Goal: Information Seeking & Learning: Learn about a topic

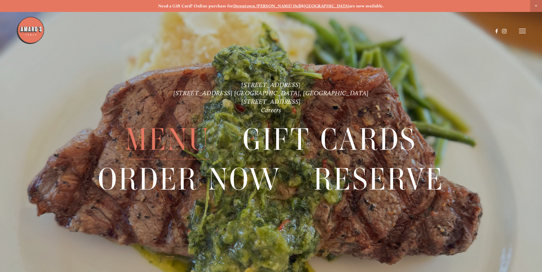
click at [192, 130] on span "Menu" at bounding box center [167, 139] width 85 height 39
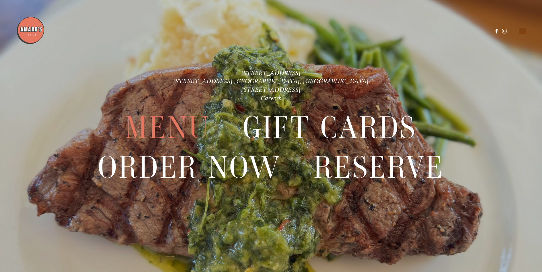
scroll to position [1438, 0]
click at [181, 125] on span "Menu" at bounding box center [167, 127] width 85 height 39
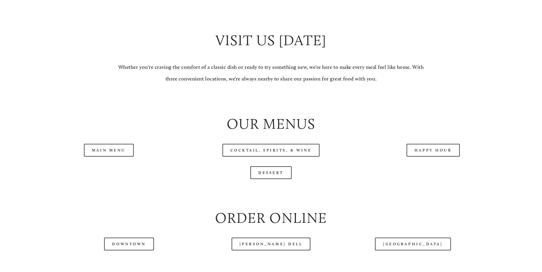
scroll to position [598, 0]
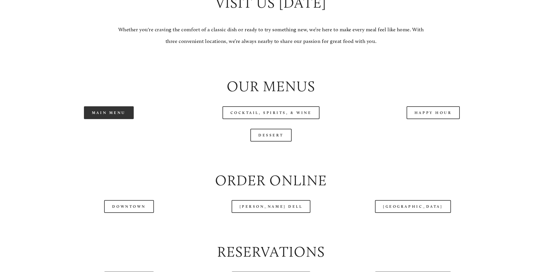
click at [120, 119] on link "Main Menu" at bounding box center [109, 112] width 50 height 13
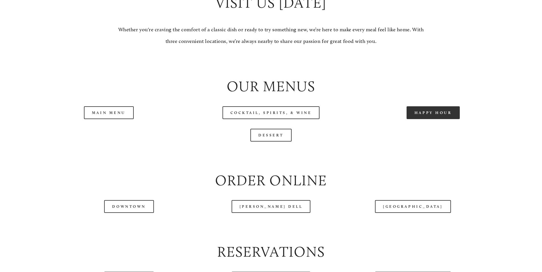
click at [425, 119] on link "Happy Hour" at bounding box center [434, 112] width 54 height 13
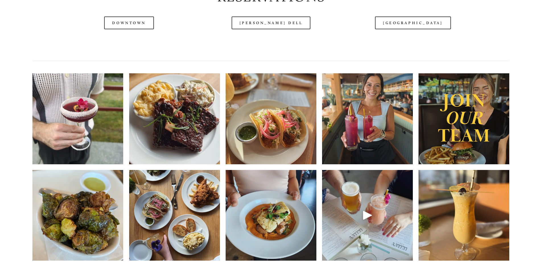
scroll to position [854, 0]
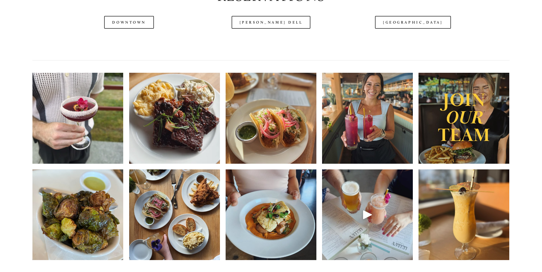
click at [482, 133] on img at bounding box center [464, 118] width 91 height 114
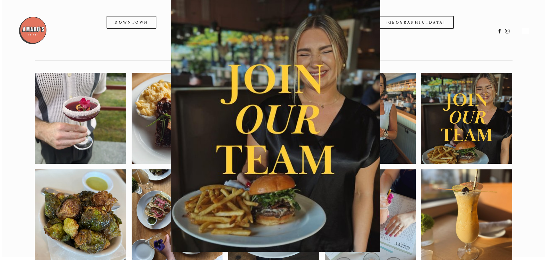
scroll to position [839, 0]
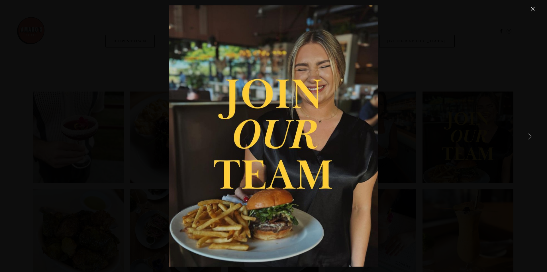
click at [525, 139] on link "Next Item" at bounding box center [529, 136] width 13 height 13
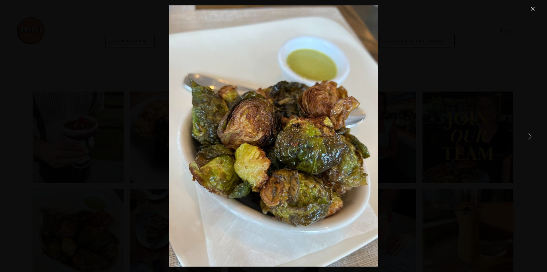
click at [528, 135] on link "Next Item" at bounding box center [529, 136] width 13 height 13
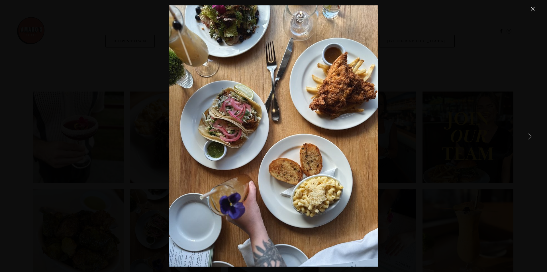
click at [528, 135] on link "Next Item" at bounding box center [529, 136] width 13 height 13
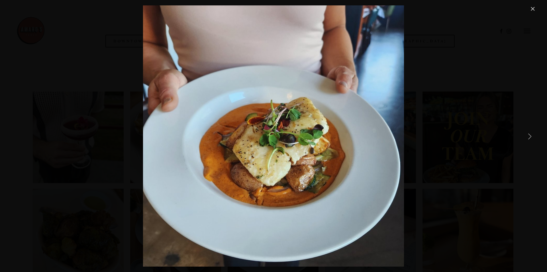
click at [528, 135] on link "Next Item" at bounding box center [529, 136] width 13 height 13
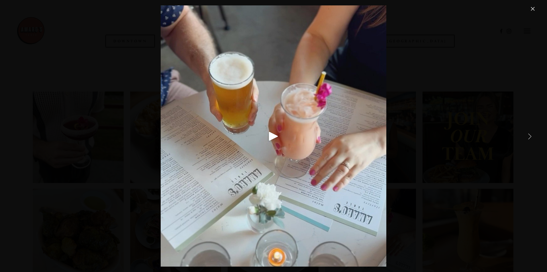
click at [528, 135] on link "Next Item" at bounding box center [529, 136] width 13 height 13
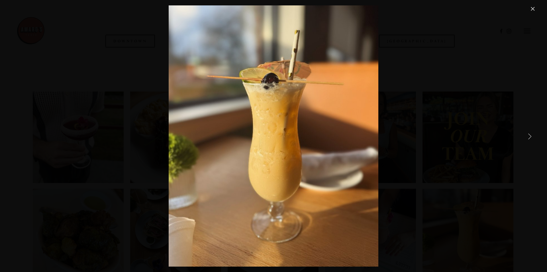
click at [528, 135] on link "Next Item" at bounding box center [529, 136] width 13 height 13
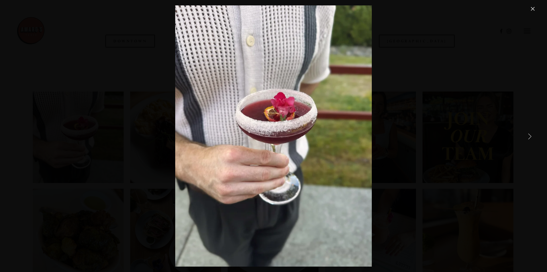
click at [528, 135] on link "Next Item" at bounding box center [529, 136] width 13 height 13
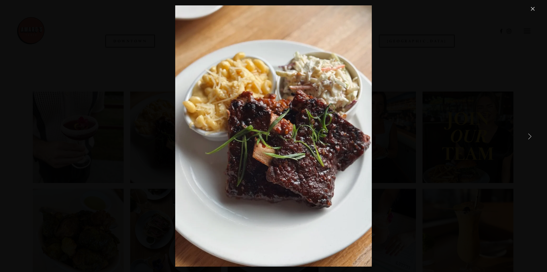
click at [528, 135] on link "Next Item" at bounding box center [529, 136] width 13 height 13
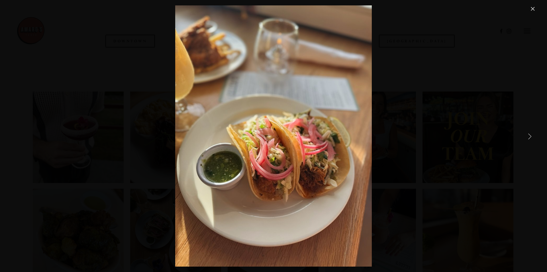
click at [528, 135] on link "Next Item" at bounding box center [529, 136] width 13 height 13
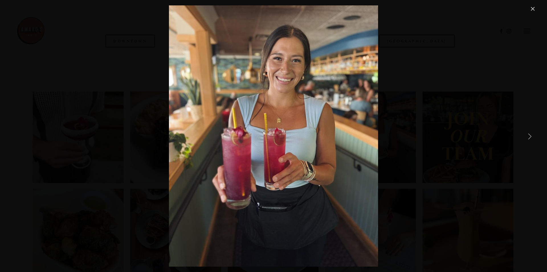
click at [528, 135] on link "Next Item" at bounding box center [529, 136] width 13 height 13
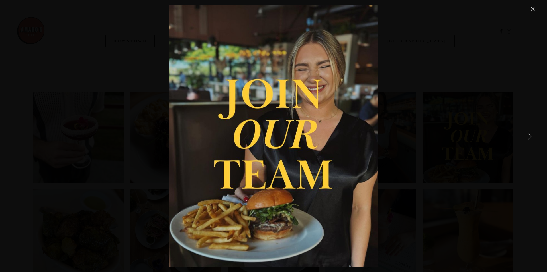
click at [528, 135] on link "Next Item" at bounding box center [529, 136] width 13 height 13
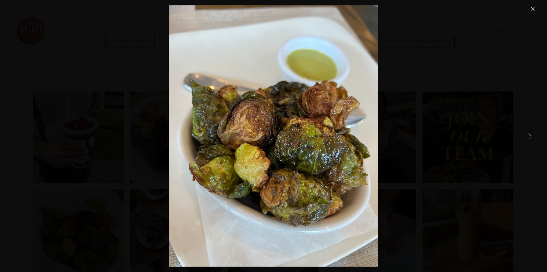
click at [528, 135] on link "Next Item" at bounding box center [529, 136] width 13 height 13
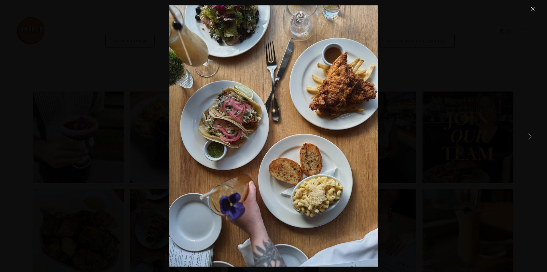
click at [528, 135] on link "Next Item" at bounding box center [529, 136] width 13 height 13
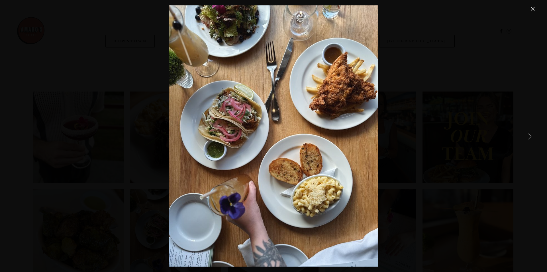
click at [533, 10] on link "Close" at bounding box center [532, 8] width 7 height 7
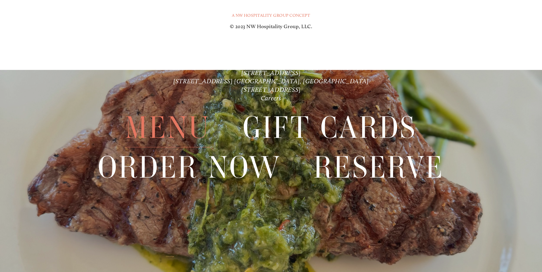
scroll to position [1423, 0]
